Goal: Check status: Check status

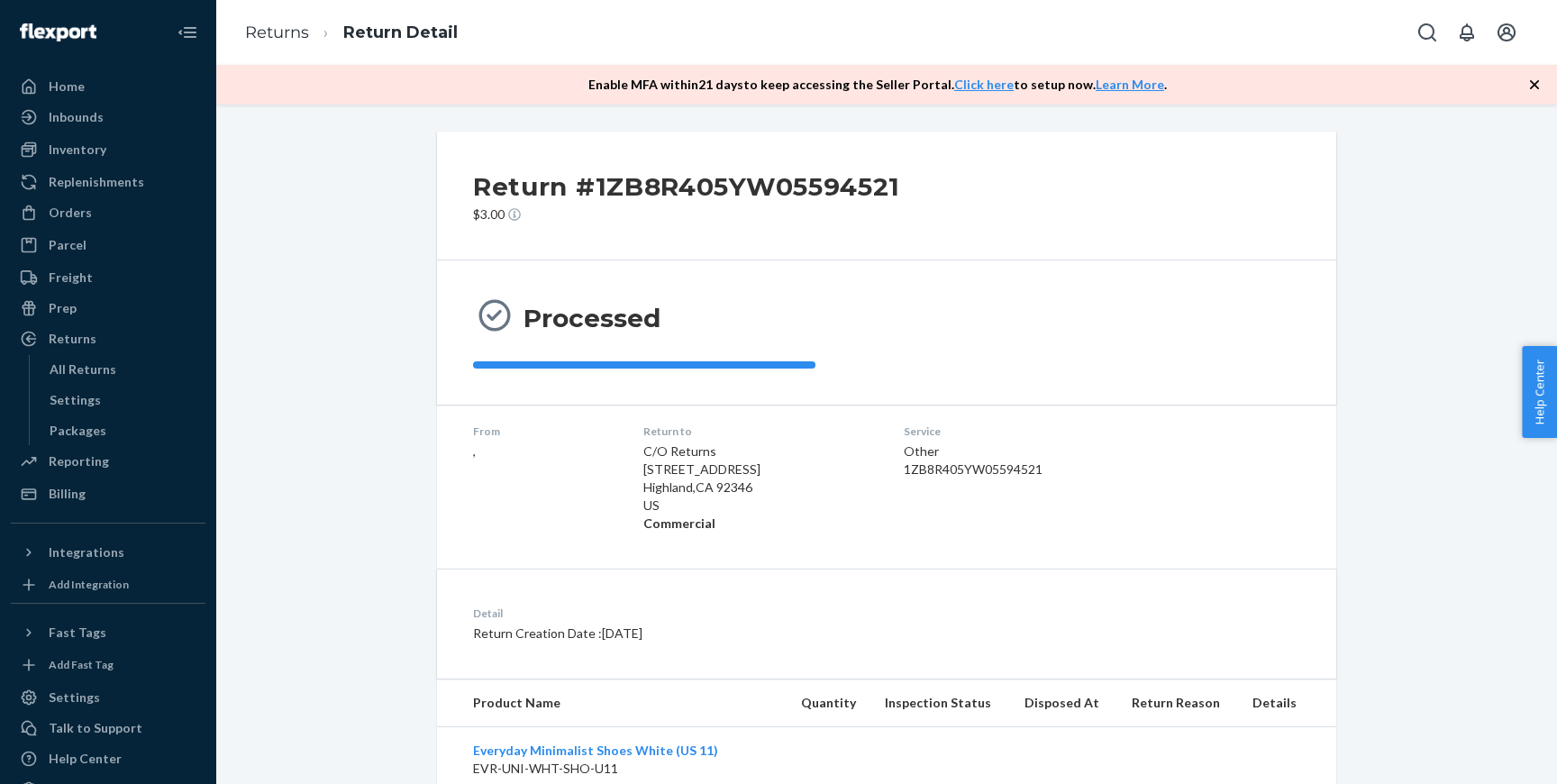
click at [109, 343] on div "Returns" at bounding box center [108, 339] width 191 height 25
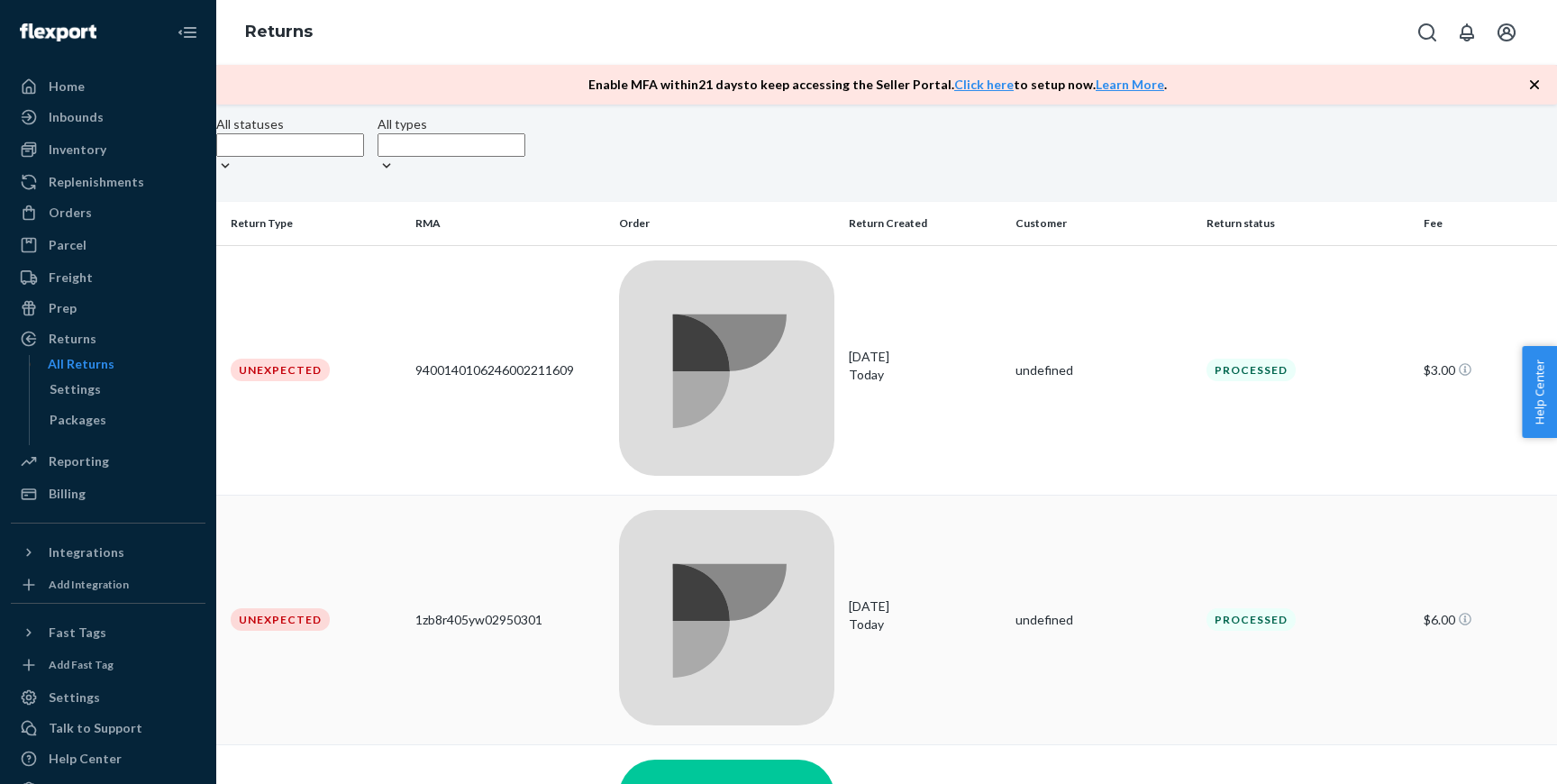
scroll to position [146, 0]
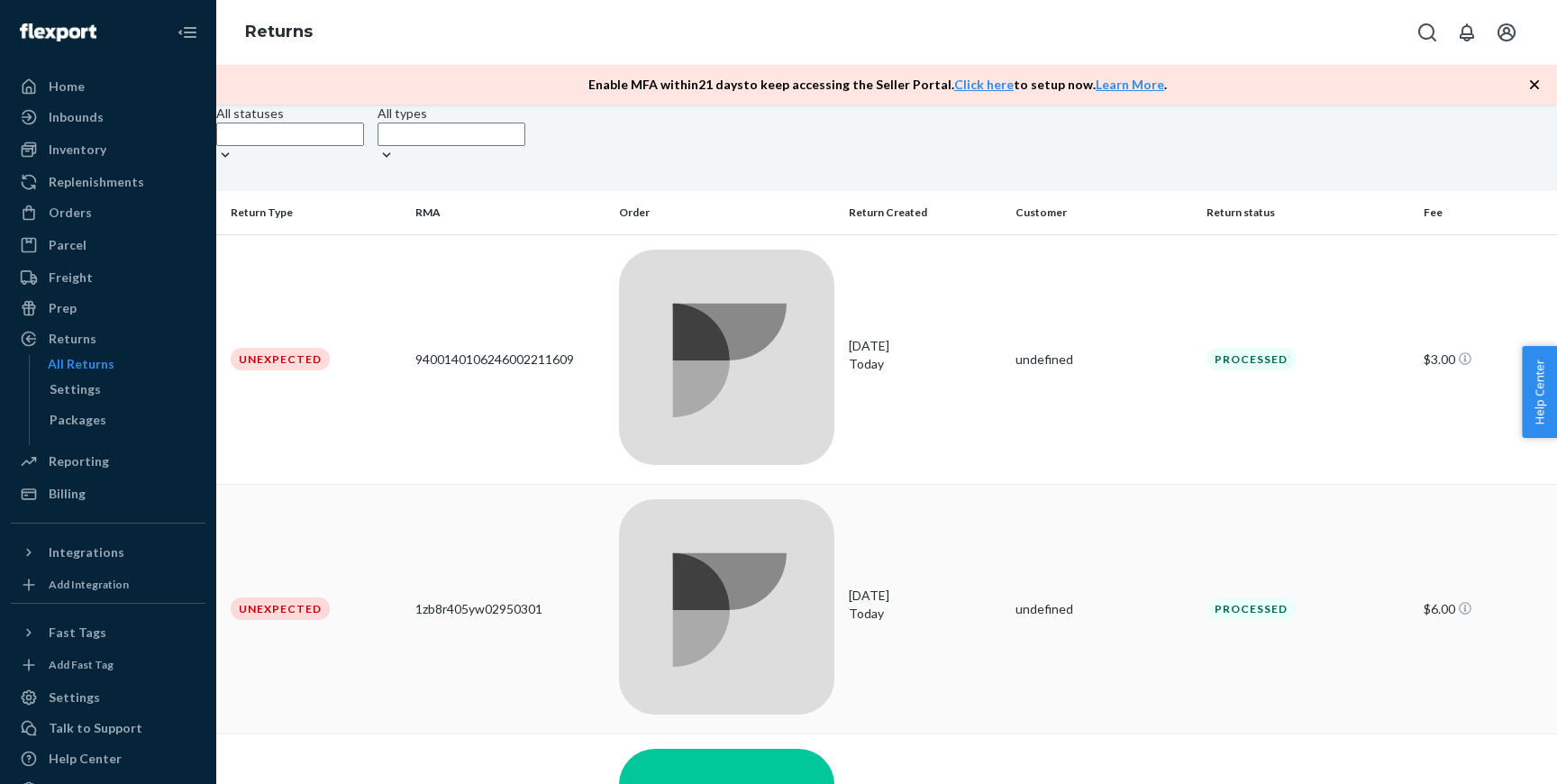
click at [377, 484] on td "Unexpected" at bounding box center [312, 608] width 192 height 250
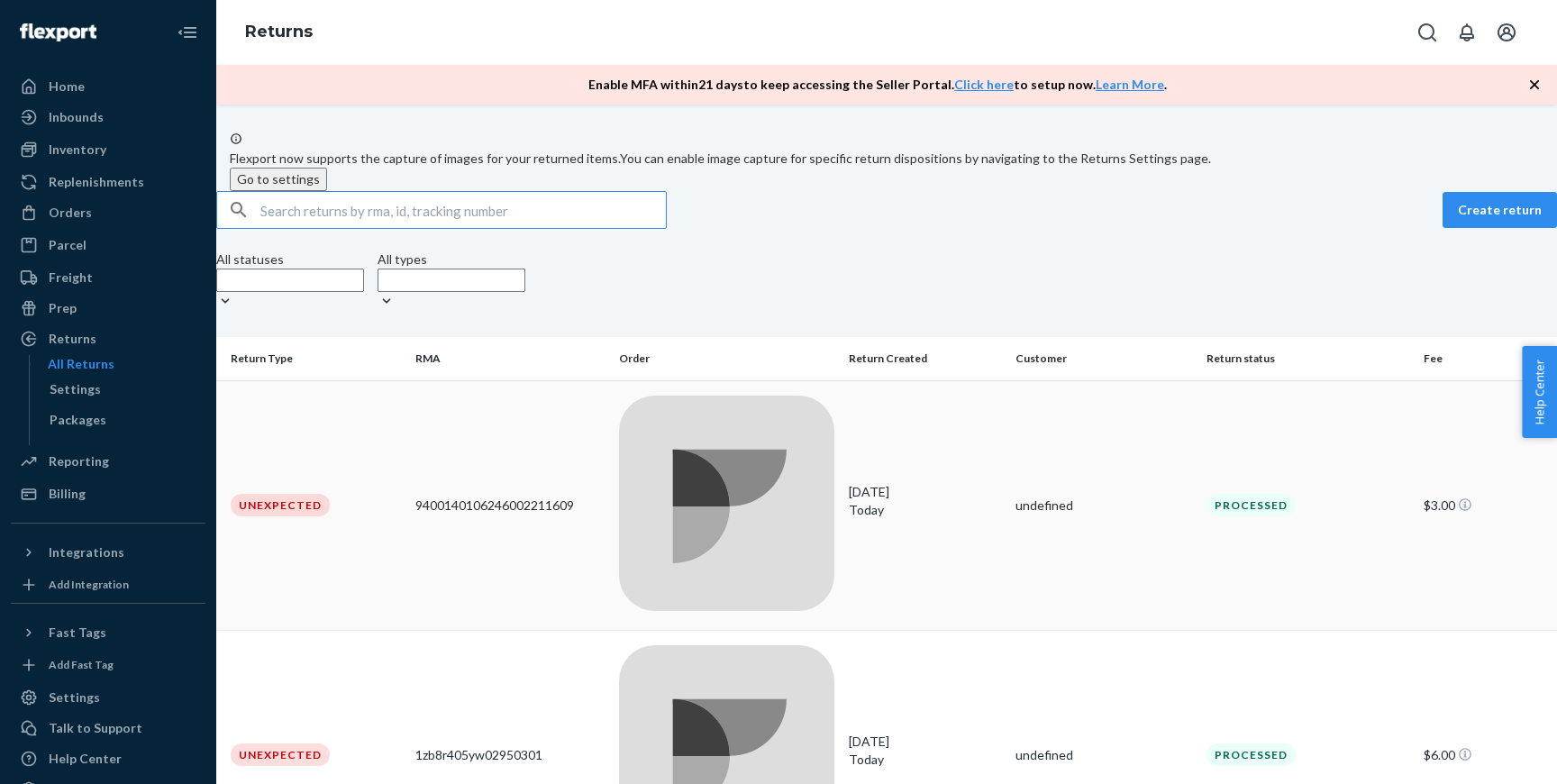
click at [512, 497] on div "9400140106246002211609" at bounding box center [510, 506] width 190 height 18
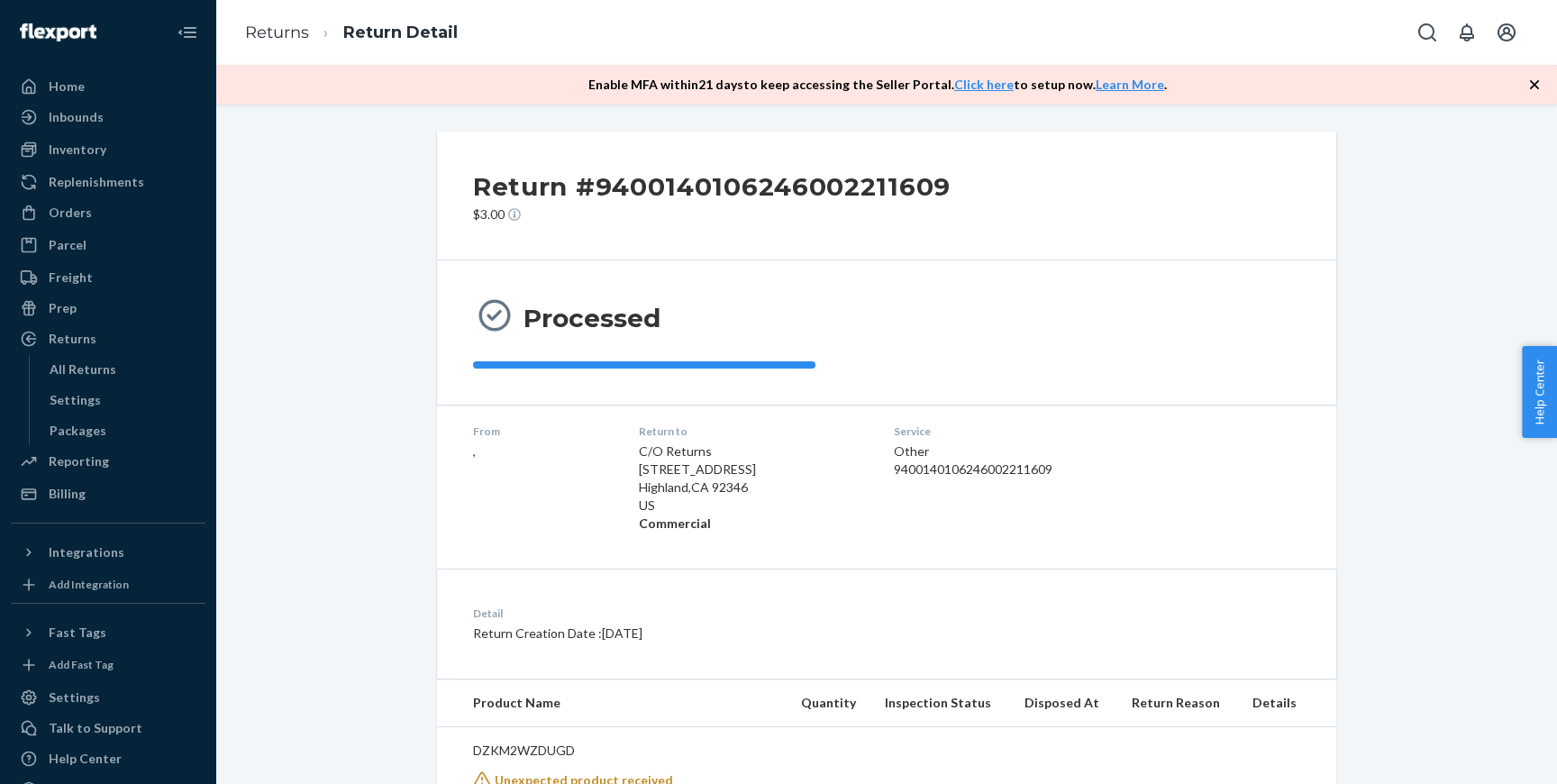
scroll to position [184, 0]
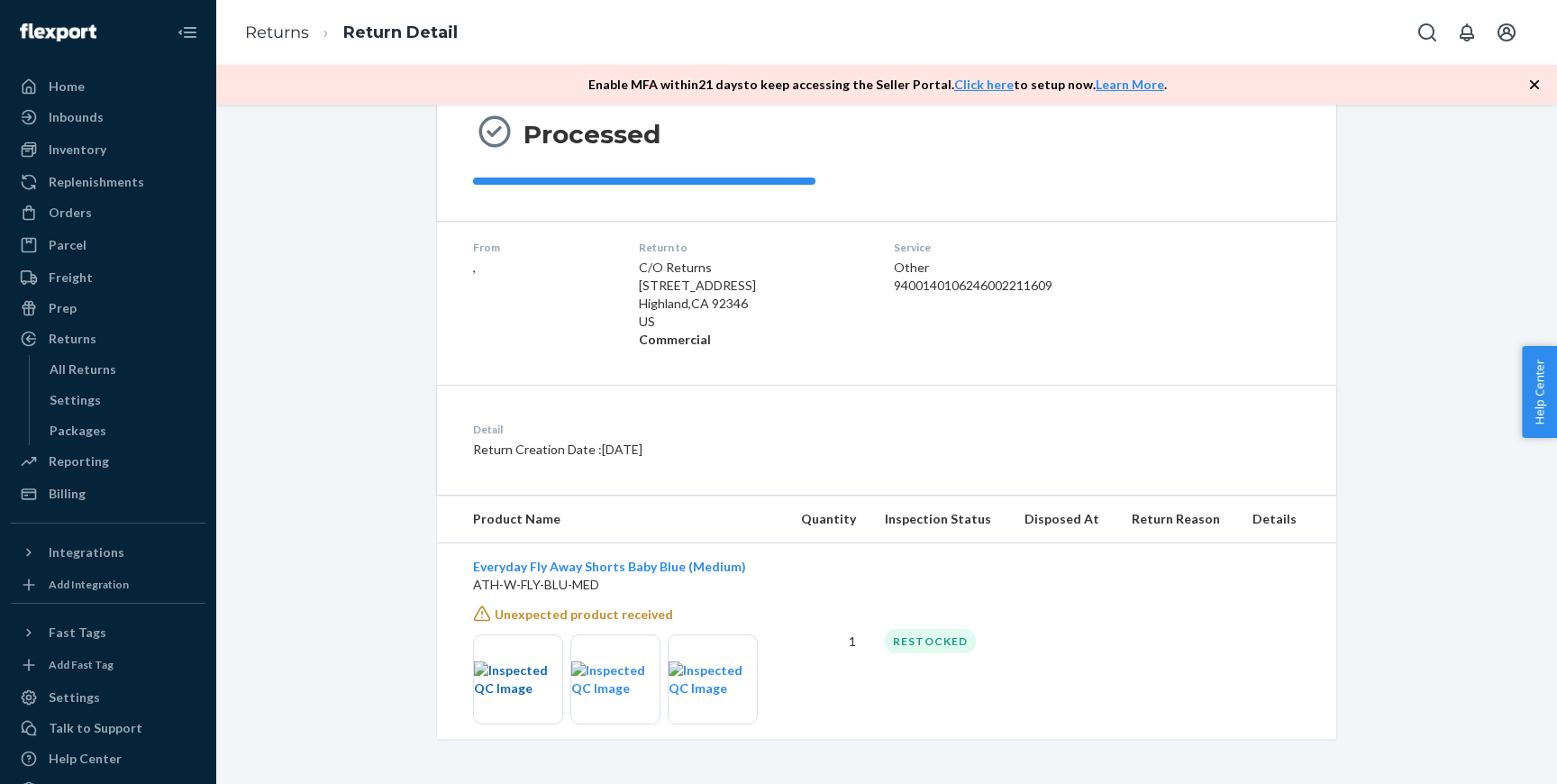
click at [509, 672] on img at bounding box center [518, 679] width 88 height 36
click at [618, 674] on img at bounding box center [616, 679] width 88 height 36
click at [738, 688] on img at bounding box center [713, 679] width 88 height 36
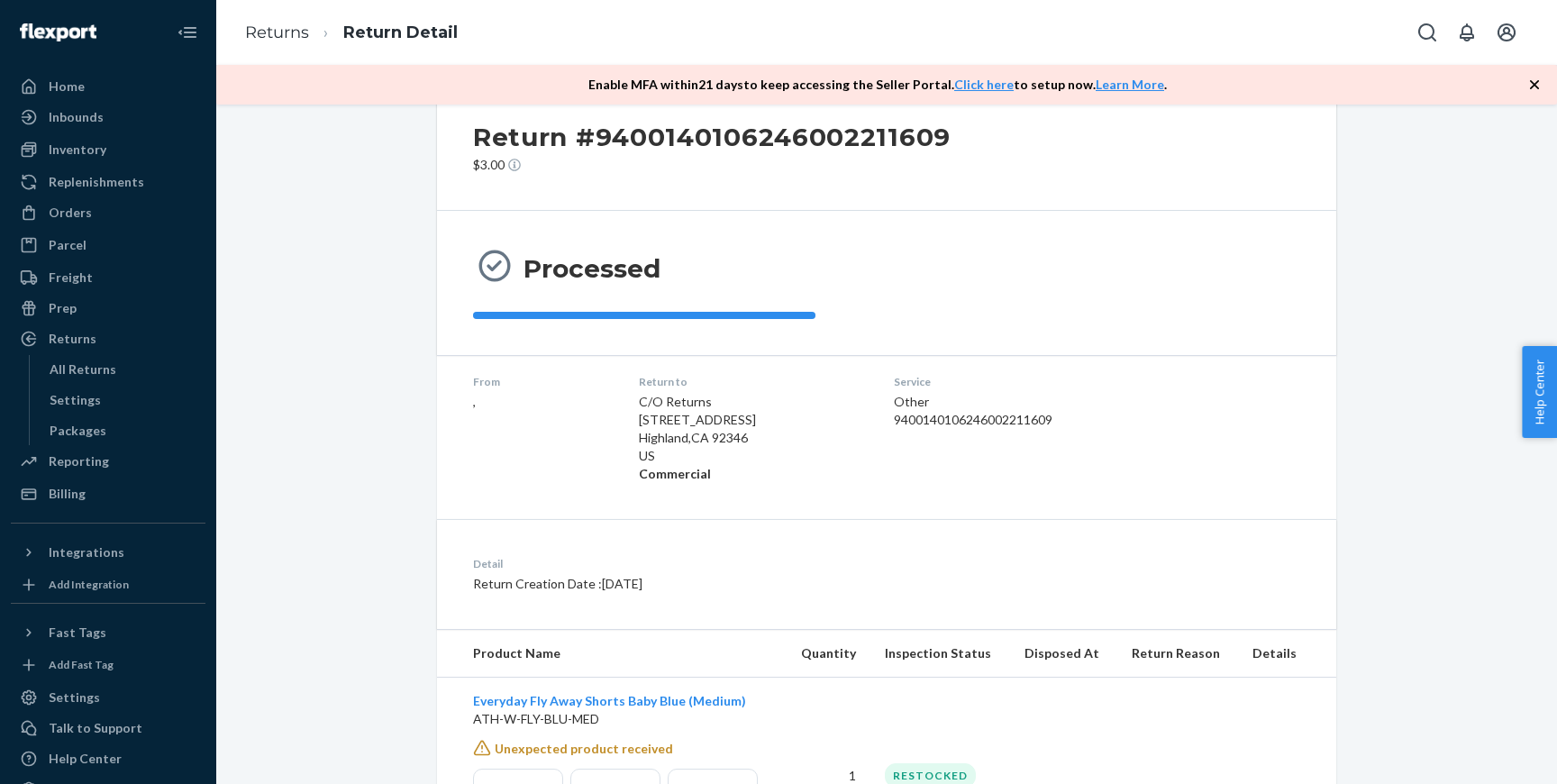
scroll to position [0, 0]
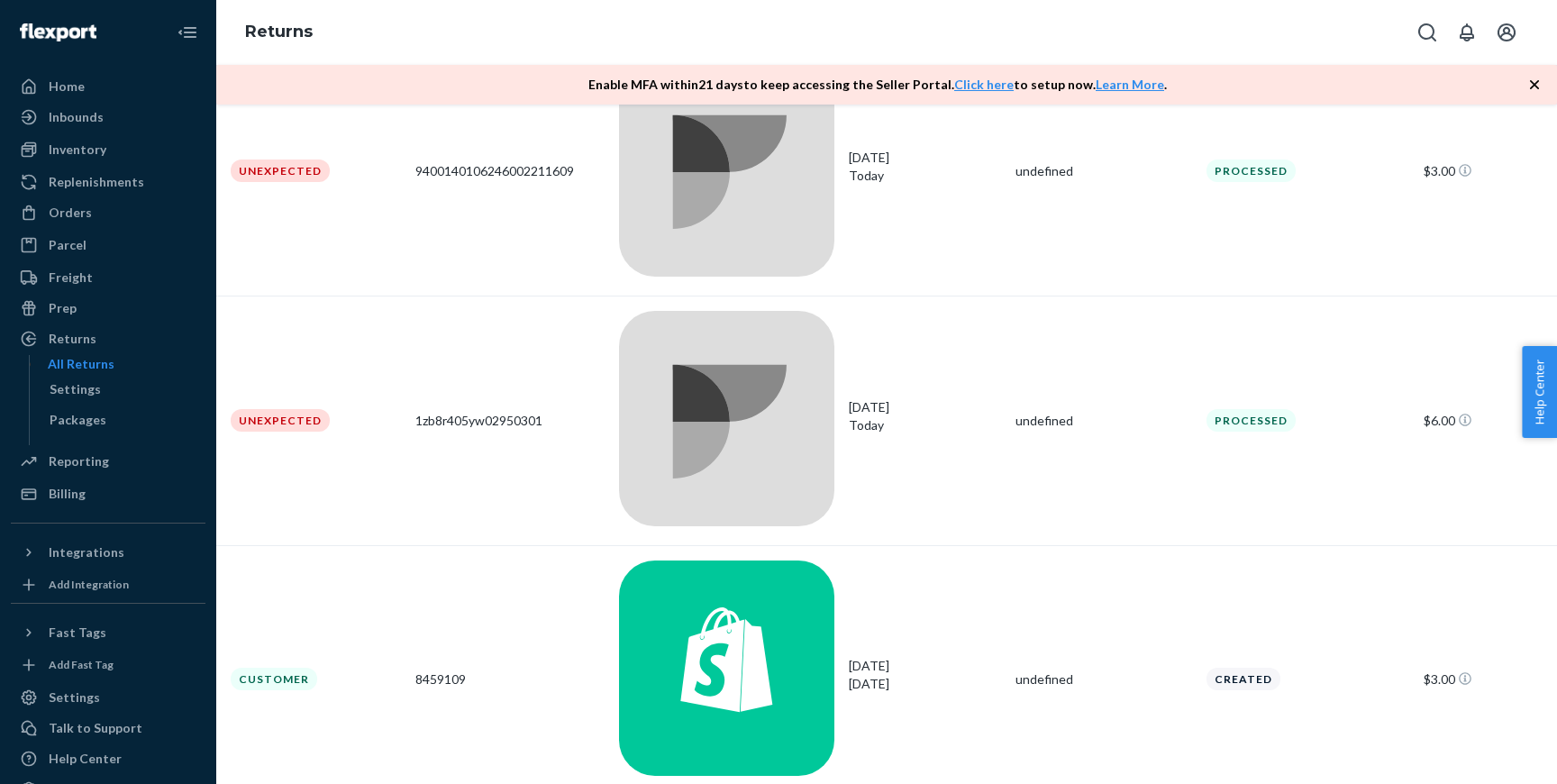
scroll to position [341, 0]
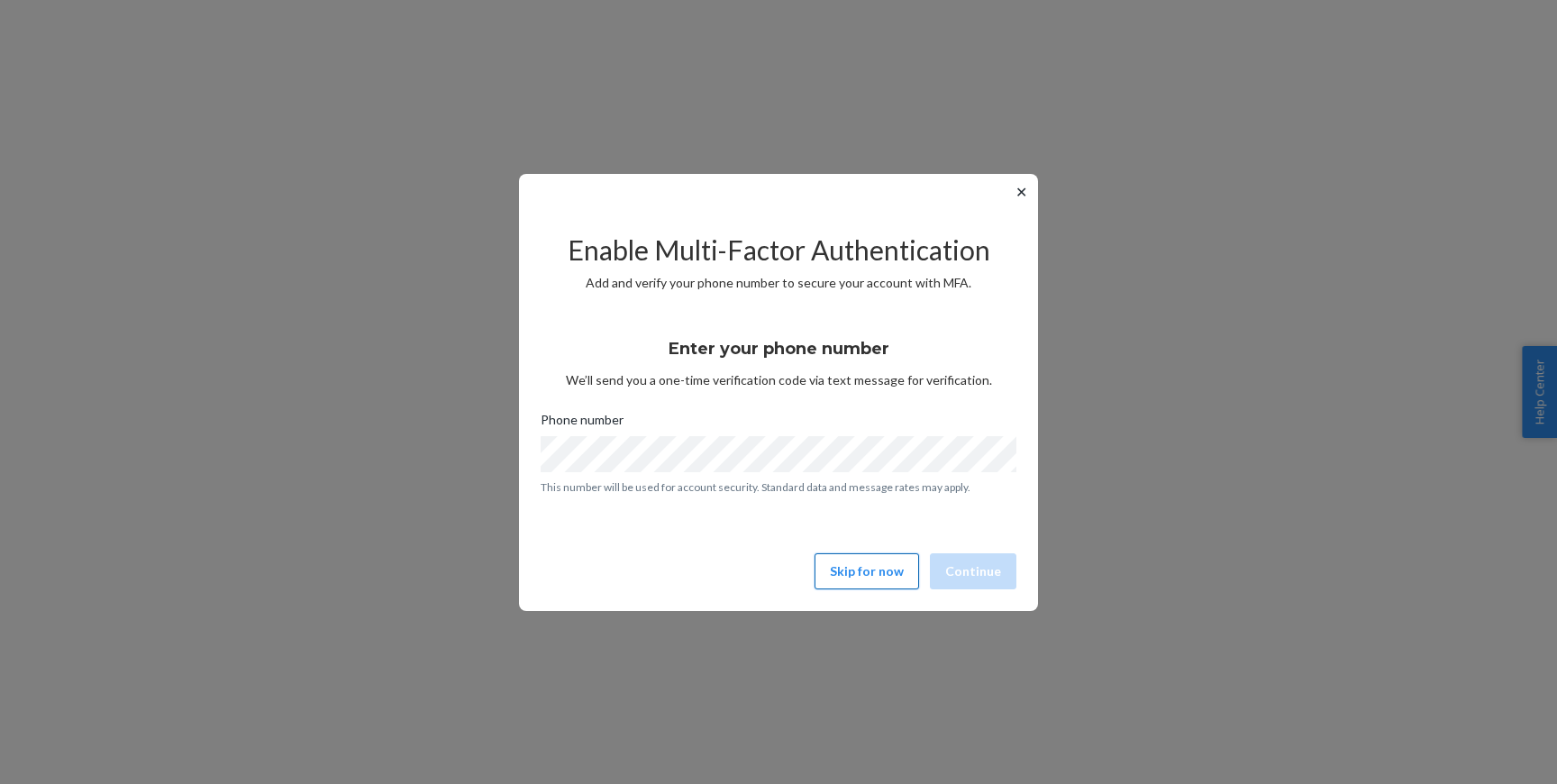
click at [858, 581] on button "Skip for now" at bounding box center [867, 571] width 105 height 36
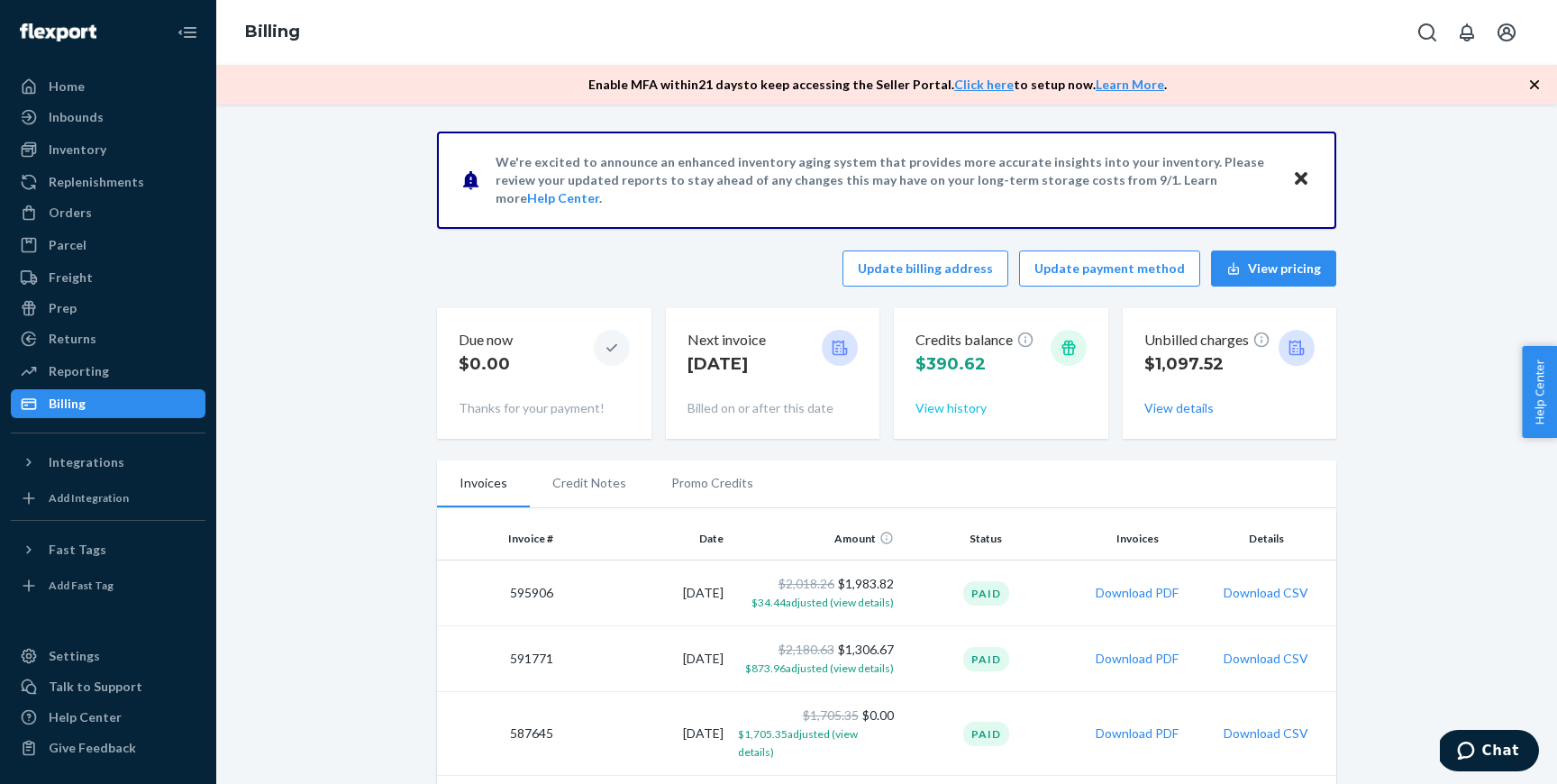
click at [950, 406] on button "View history" at bounding box center [951, 408] width 71 height 18
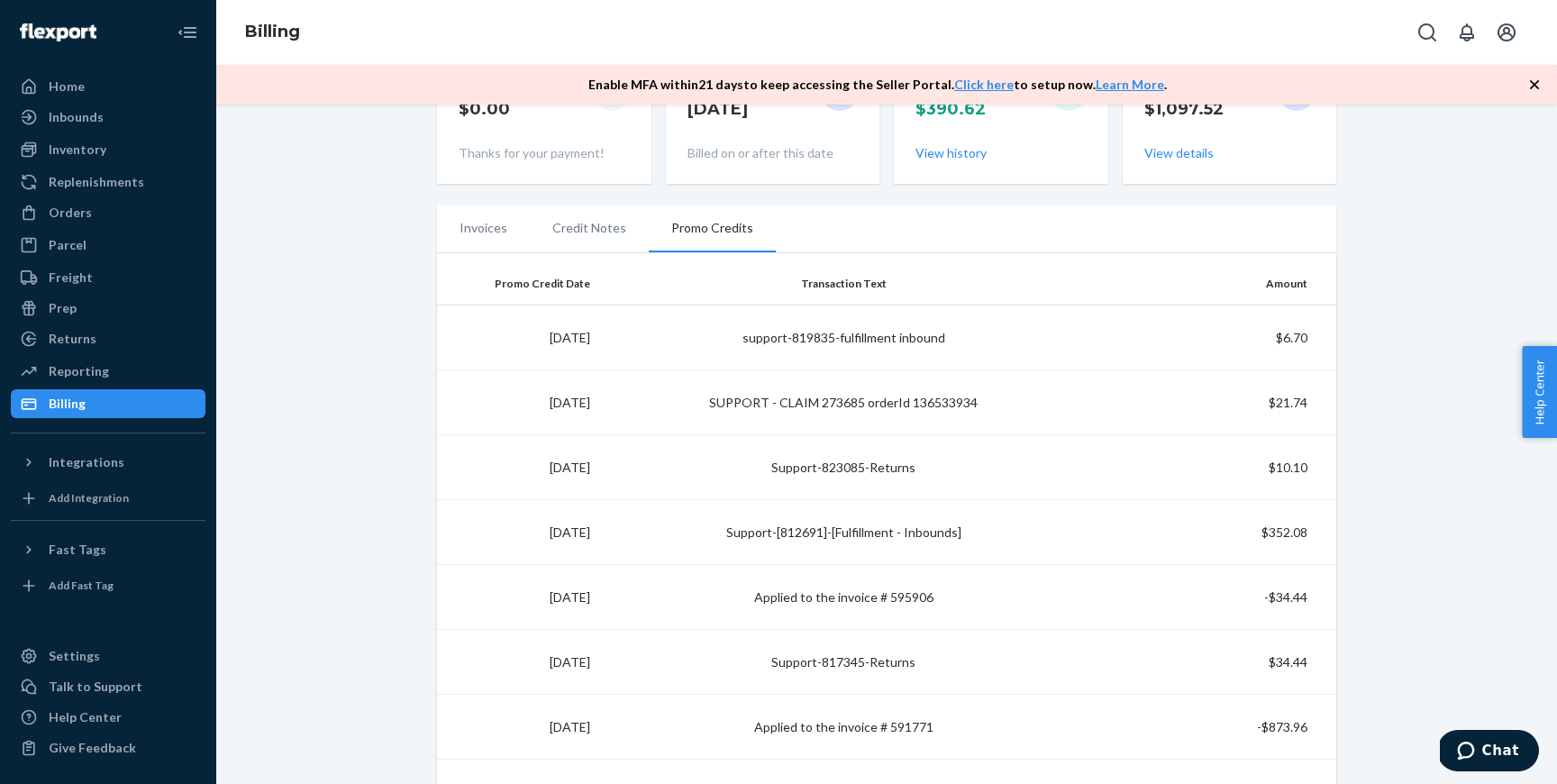
scroll to position [237, 0]
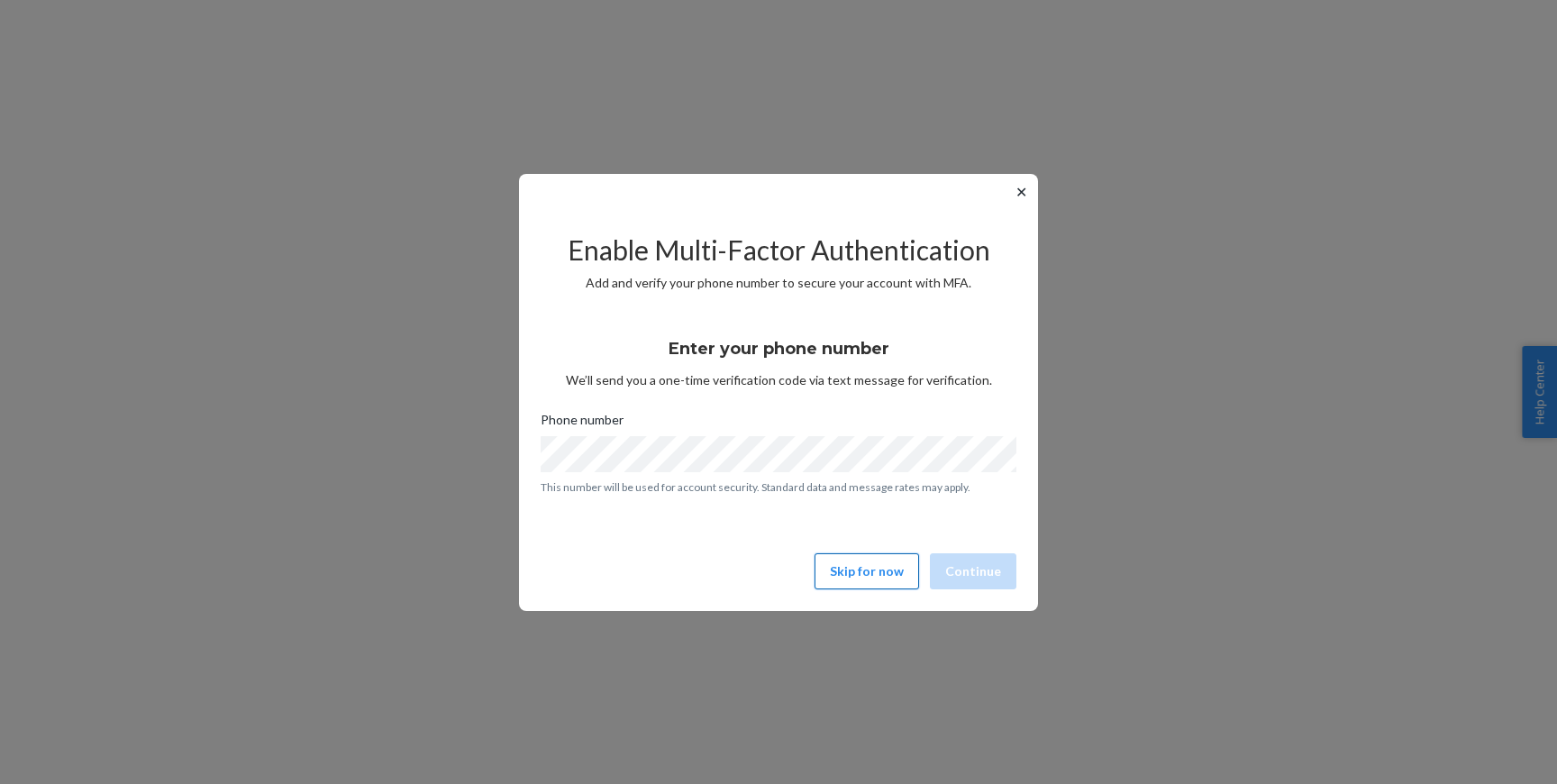
click at [889, 560] on button "Skip for now" at bounding box center [867, 571] width 105 height 36
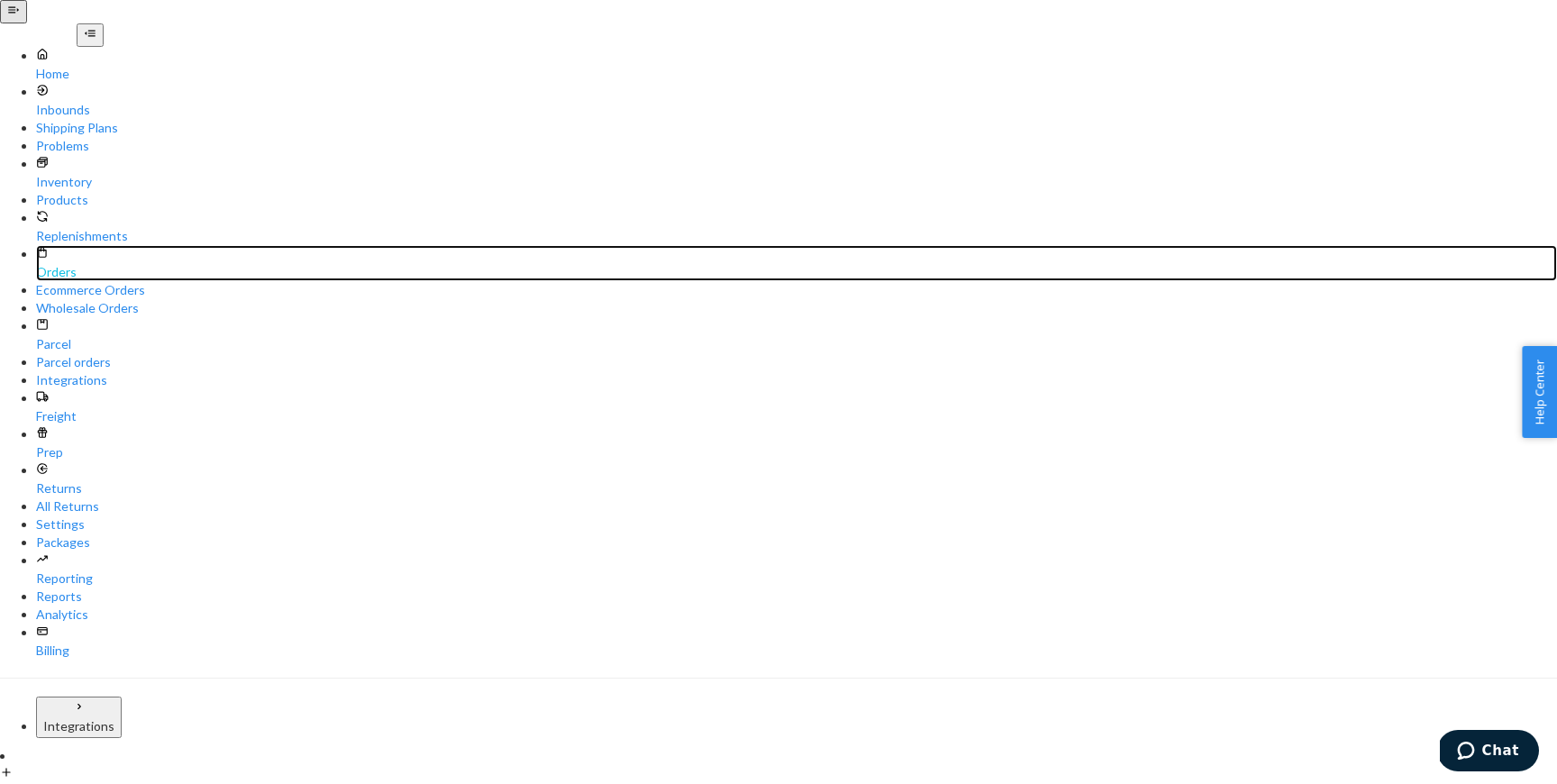
click at [89, 245] on div "Orders" at bounding box center [796, 263] width 1521 height 36
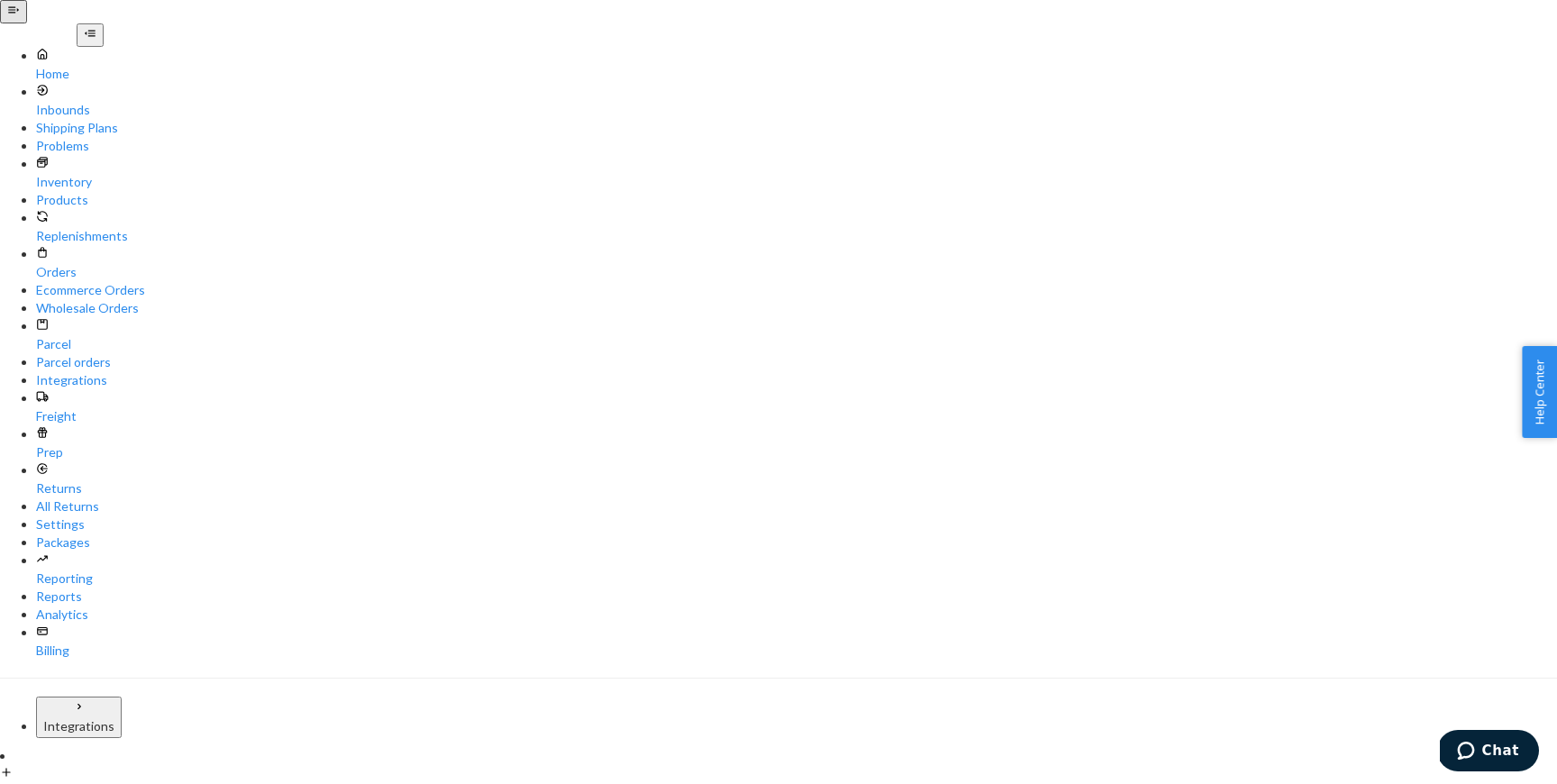
paste input "31836621"
type input "31836621"
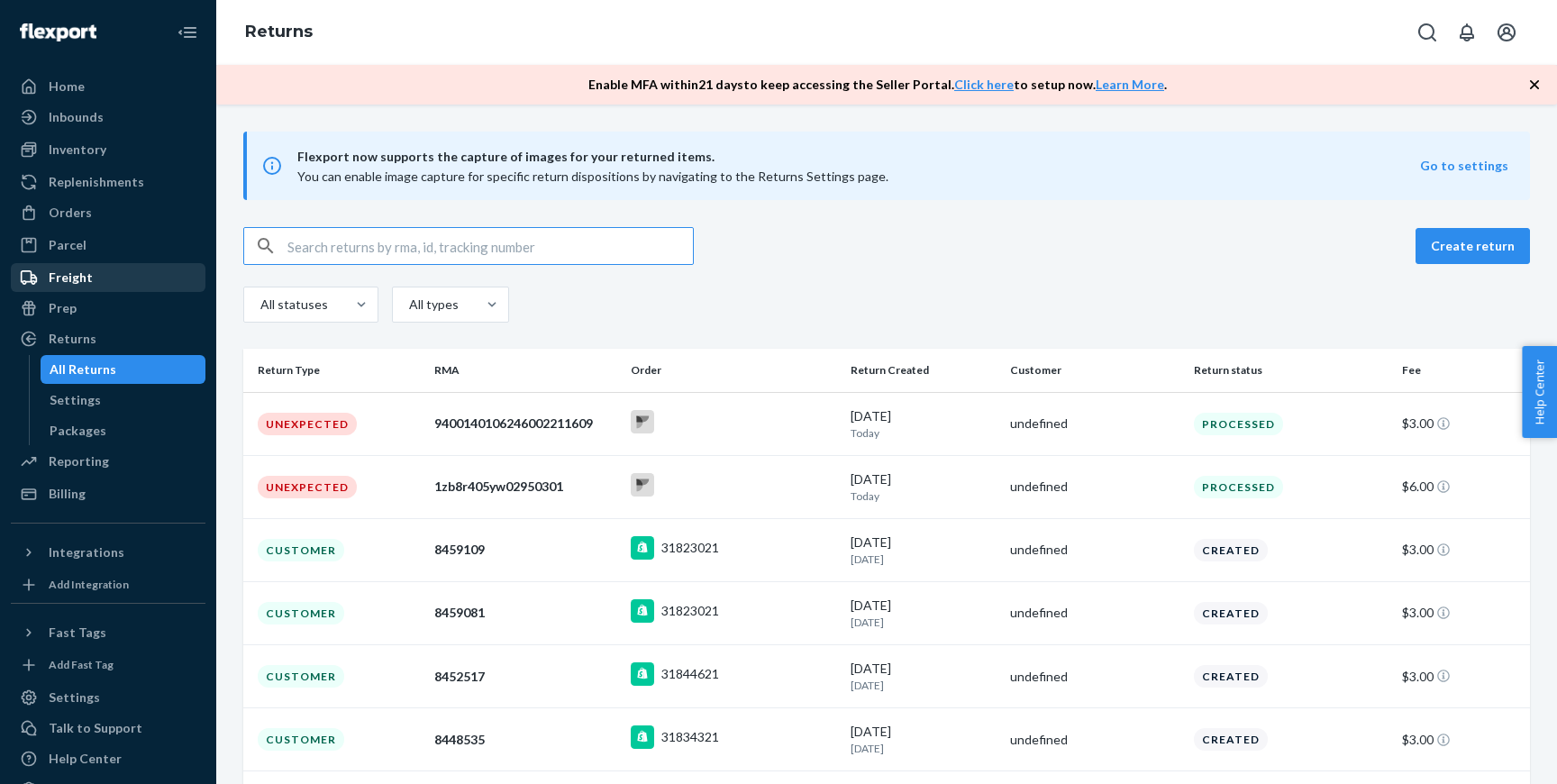
scroll to position [341, 0]
